Goal: Task Accomplishment & Management: Manage account settings

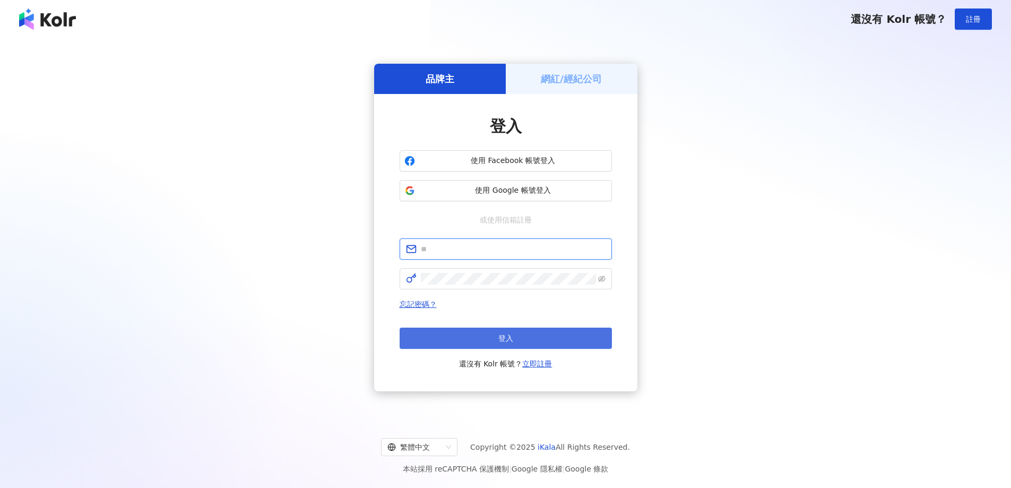
type input "**********"
click at [546, 336] on button "登入" at bounding box center [506, 337] width 212 height 21
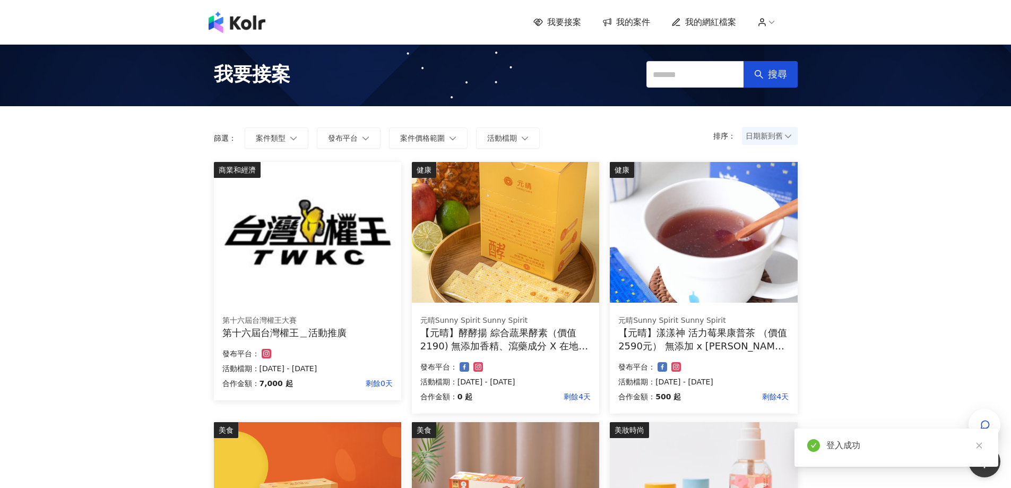
click at [626, 20] on span "我的案件" at bounding box center [633, 22] width 34 height 12
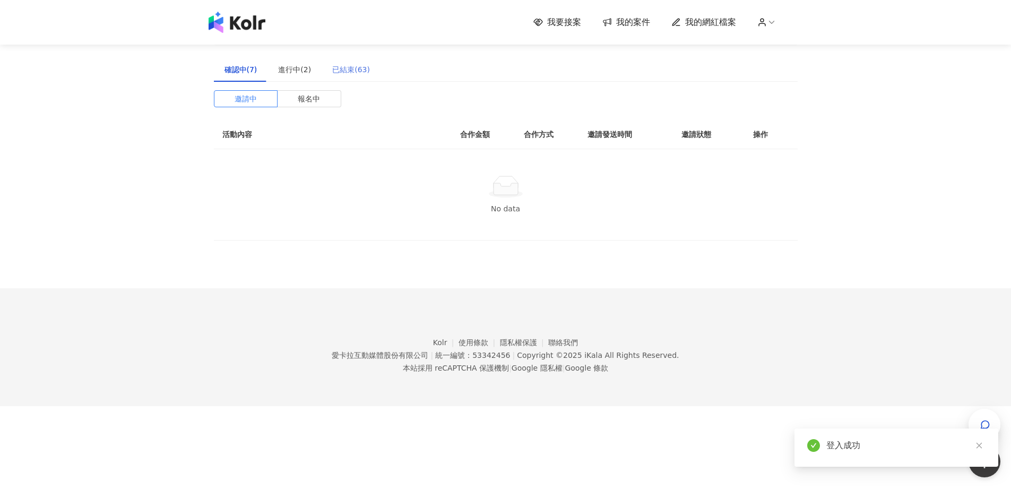
click at [325, 66] on div "已結束(63)" at bounding box center [351, 69] width 59 height 24
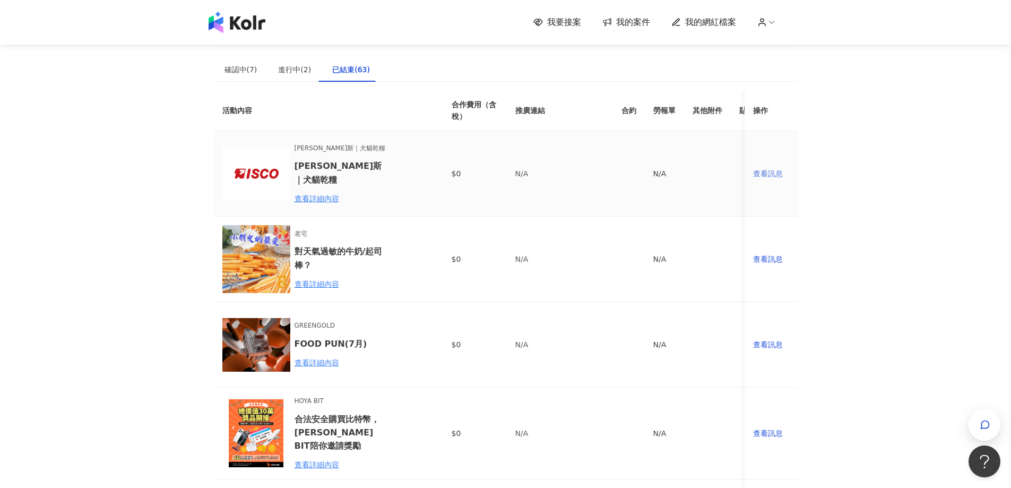
click at [765, 176] on div "查看訊息" at bounding box center [771, 174] width 36 height 12
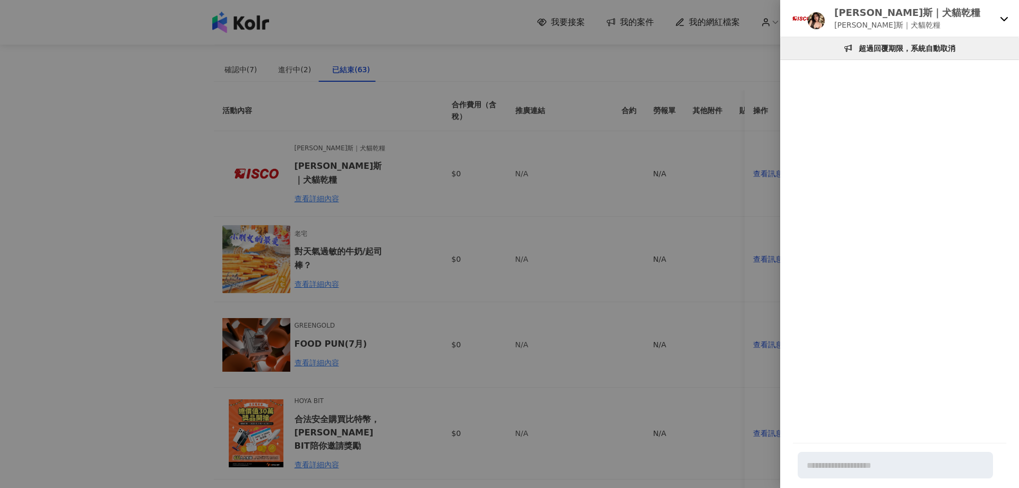
click at [353, 71] on div at bounding box center [509, 244] width 1019 height 488
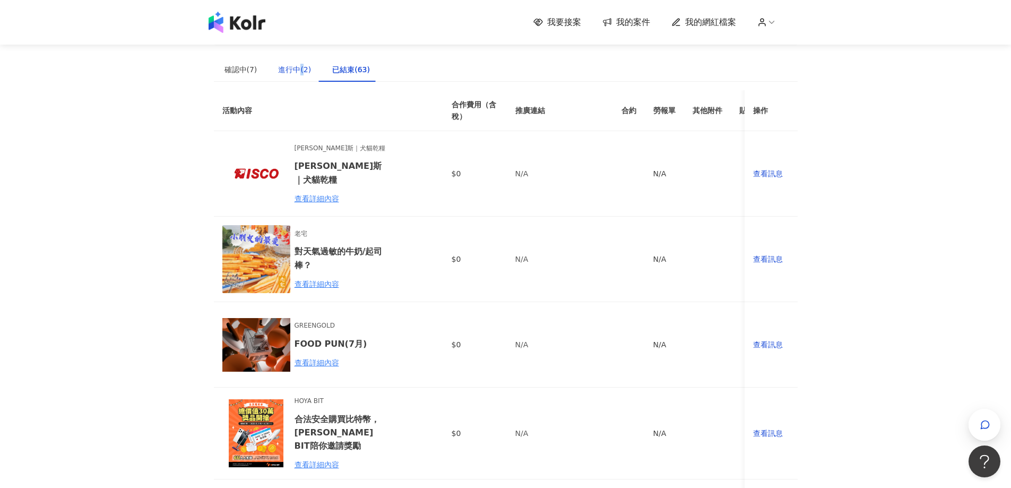
click at [299, 71] on div "進行中(2)" at bounding box center [294, 70] width 33 height 12
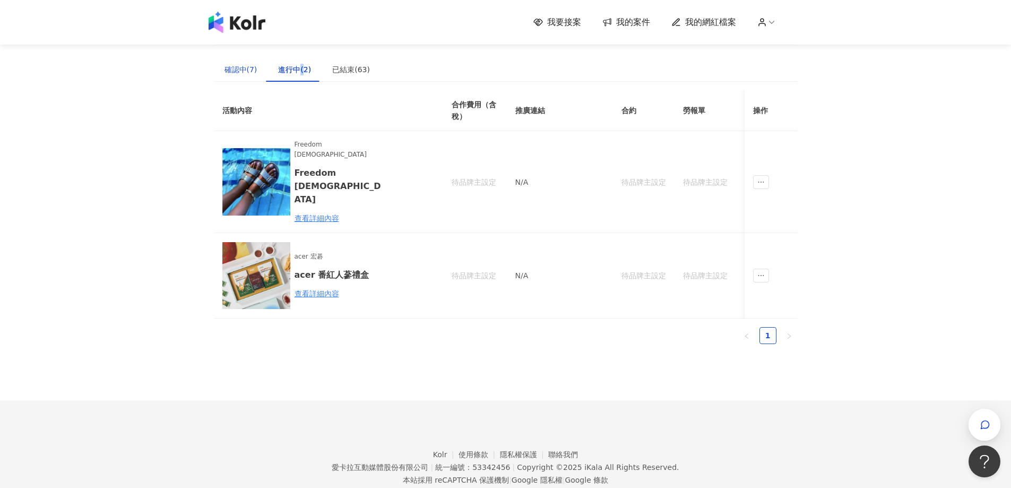
click at [236, 72] on div "確認中(7)" at bounding box center [240, 70] width 33 height 12
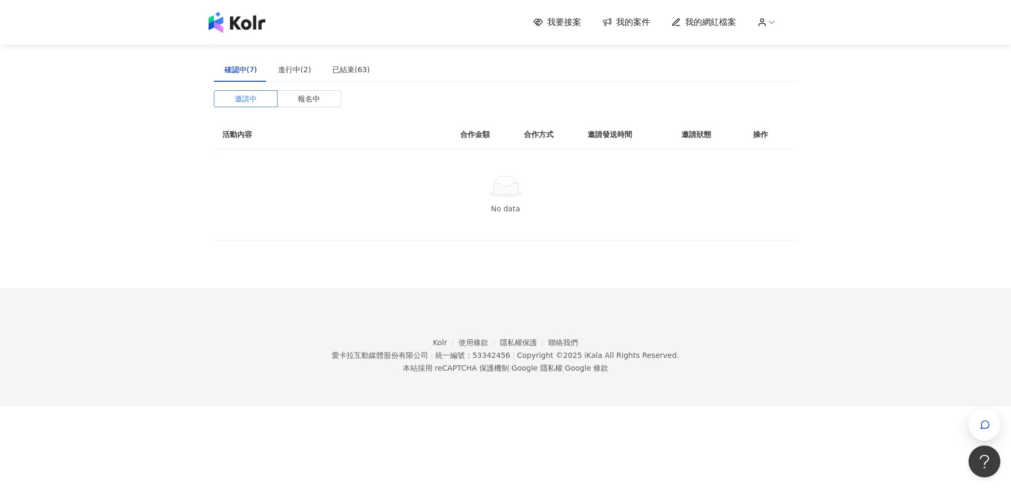
click at [598, 24] on div "我要接案 我的案件 我的網紅檔案" at bounding box center [665, 22] width 264 height 12
click at [568, 27] on span "我要接案" at bounding box center [564, 22] width 34 height 12
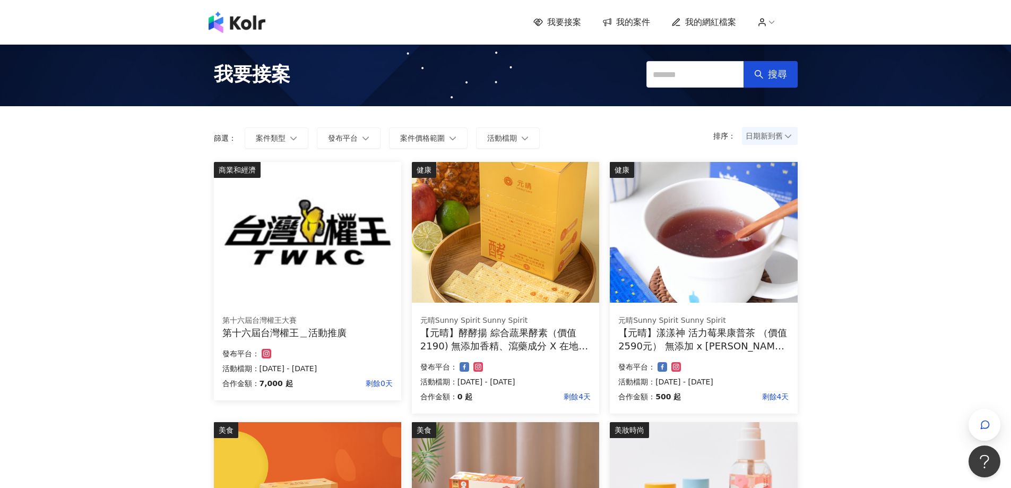
click at [541, 12] on div "我要接案 我的案件 我的網紅檔案" at bounding box center [505, 22] width 605 height 21
click at [554, 24] on span "我要接案" at bounding box center [564, 22] width 34 height 12
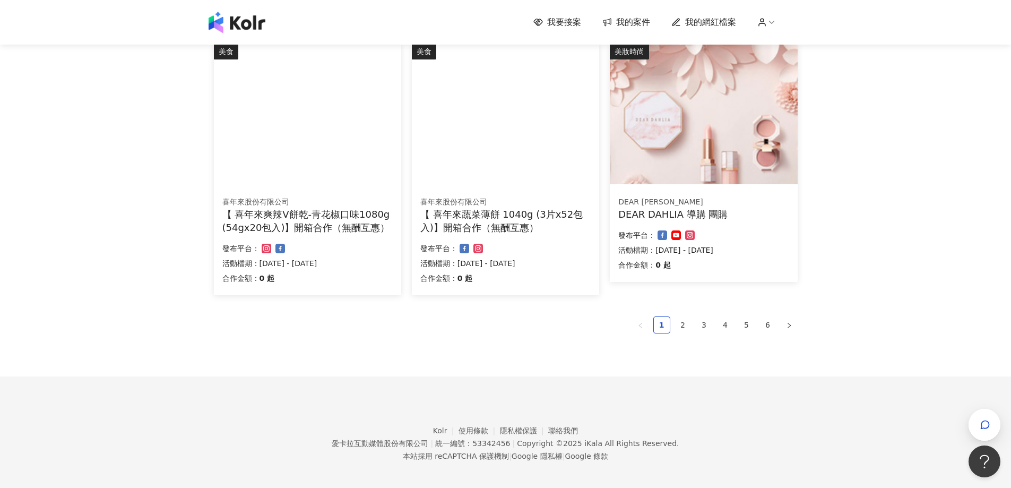
scroll to position [645, 0]
